Goal: Navigation & Orientation: Go to known website

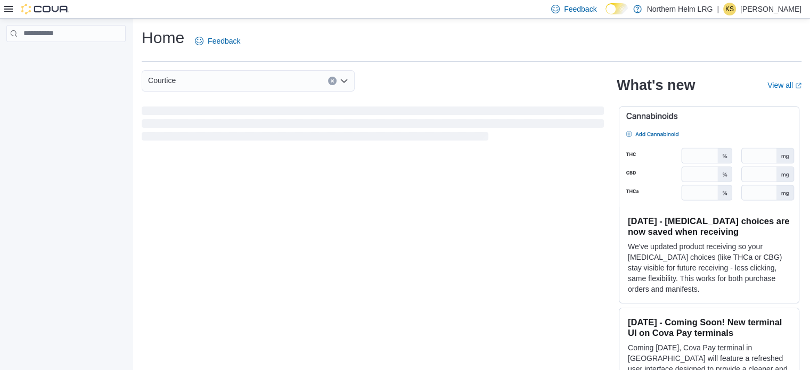
click at [780, 10] on p "Katrina Sirota" at bounding box center [770, 9] width 61 height 13
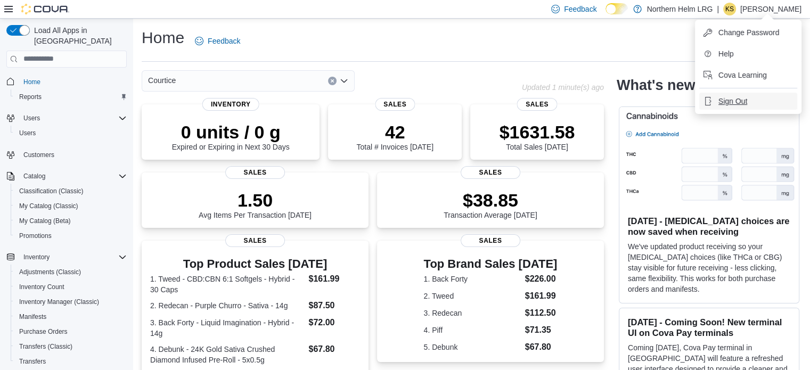
click at [725, 96] on span "Sign Out" at bounding box center [732, 101] width 29 height 11
